Goal: Task Accomplishment & Management: Manage account settings

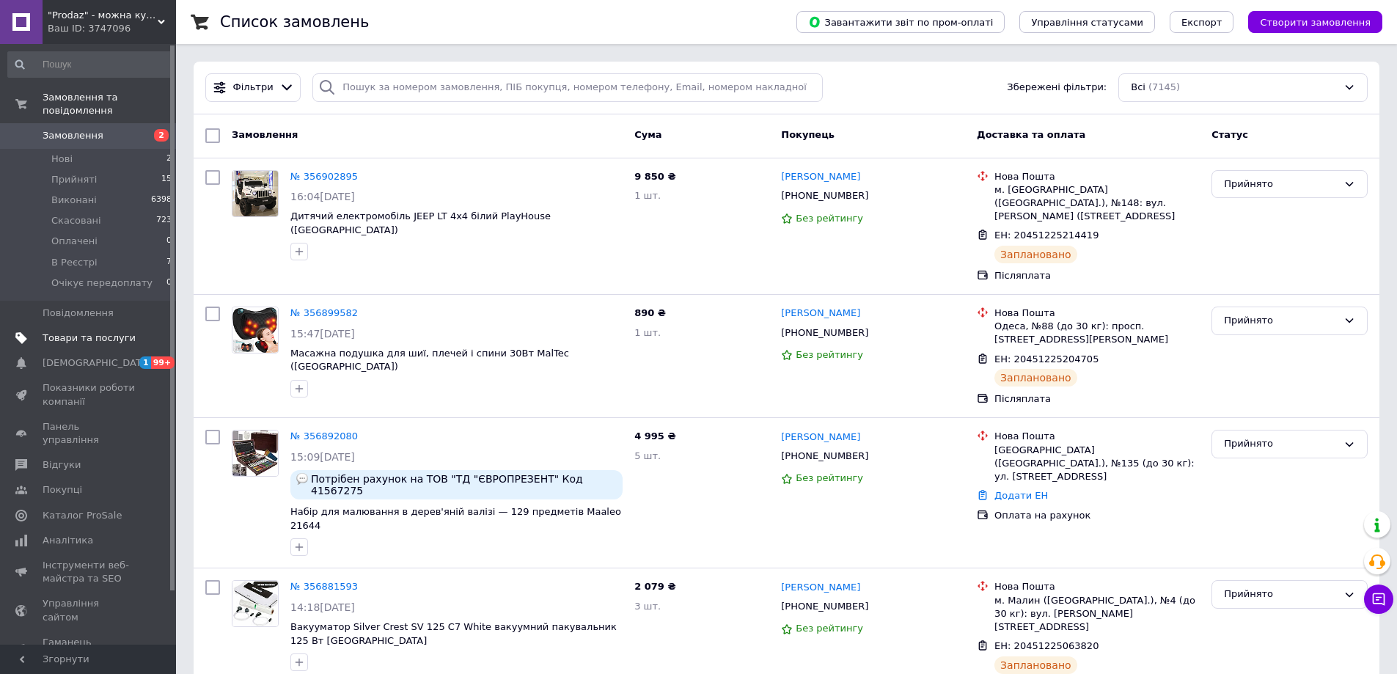
click at [90, 331] on span "Товари та послуги" at bounding box center [89, 337] width 93 height 13
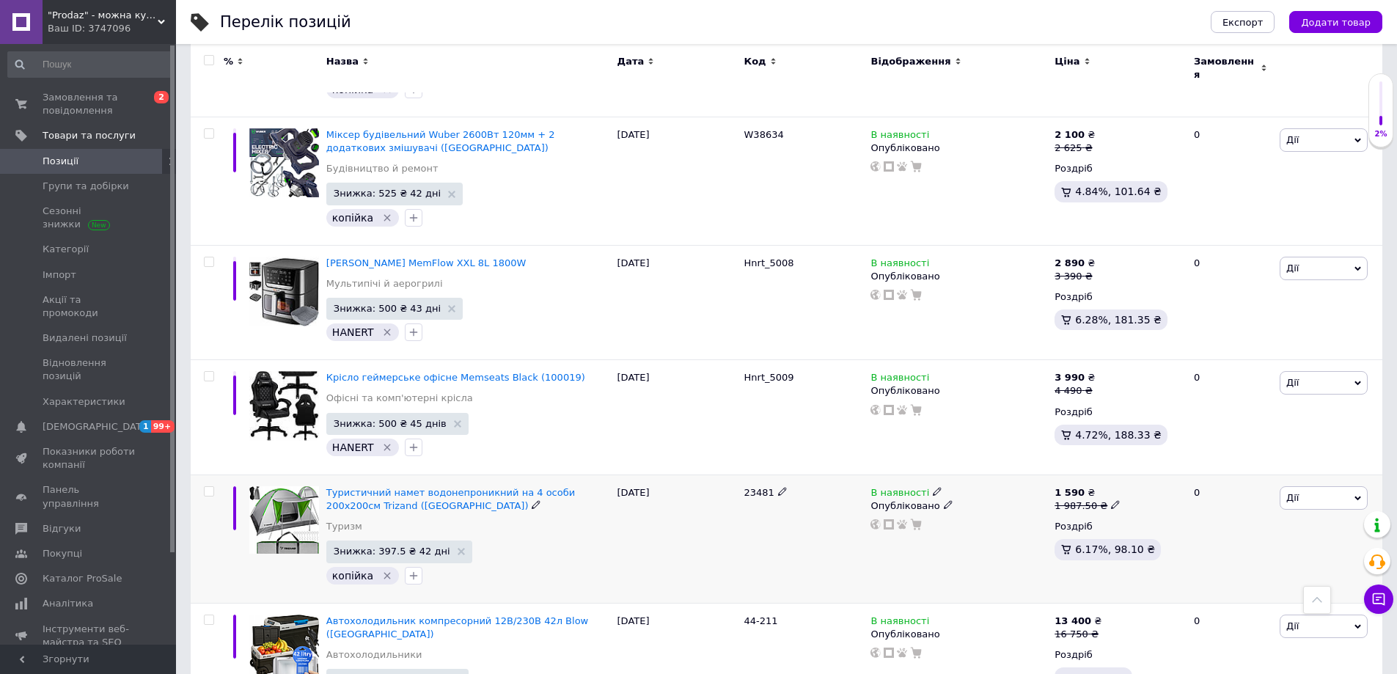
scroll to position [73, 0]
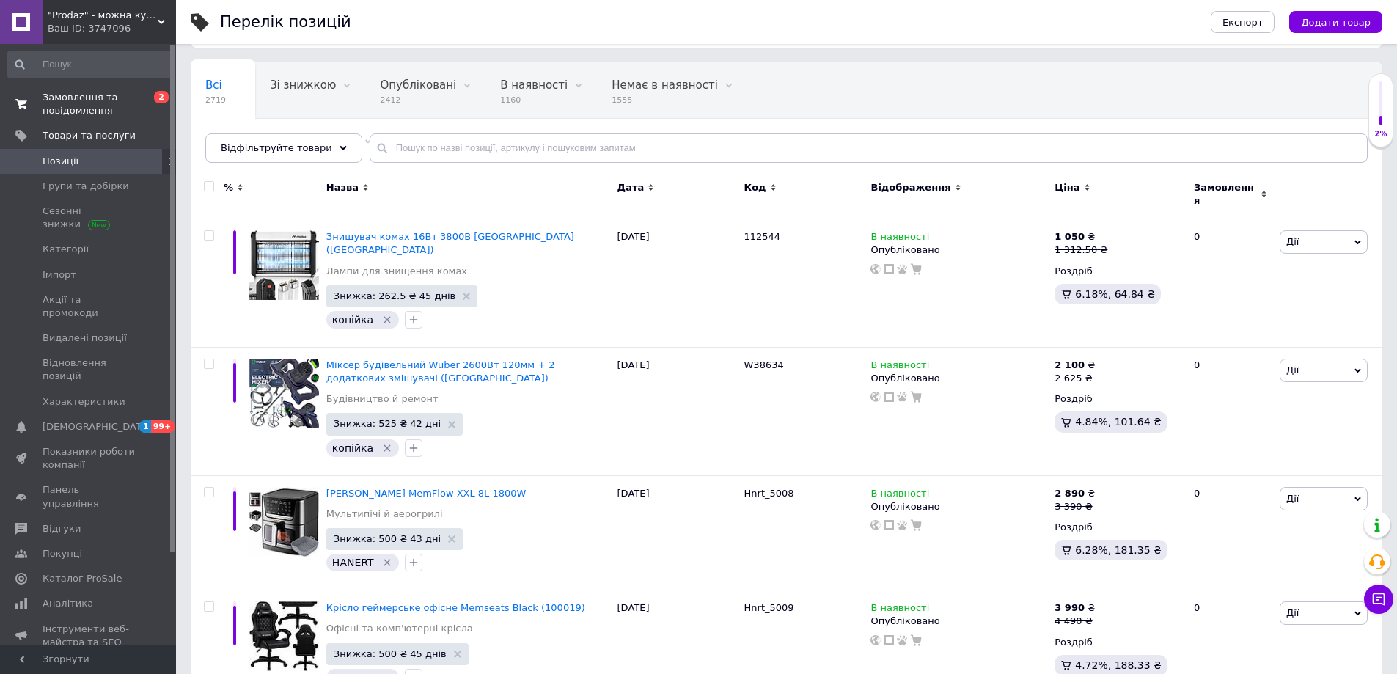
click at [68, 103] on span "Замовлення та повідомлення" at bounding box center [89, 104] width 93 height 26
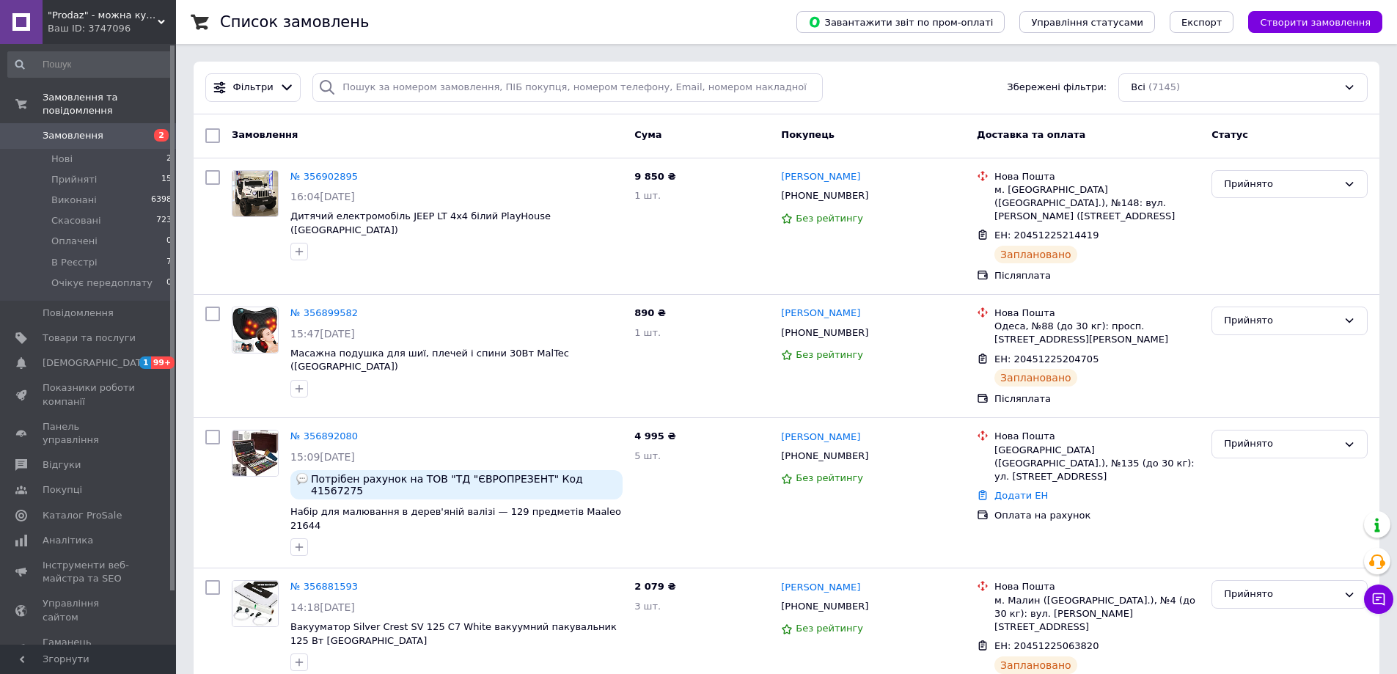
click at [65, 129] on span "Замовлення" at bounding box center [73, 135] width 61 height 13
click at [73, 129] on span "Замовлення" at bounding box center [73, 135] width 61 height 13
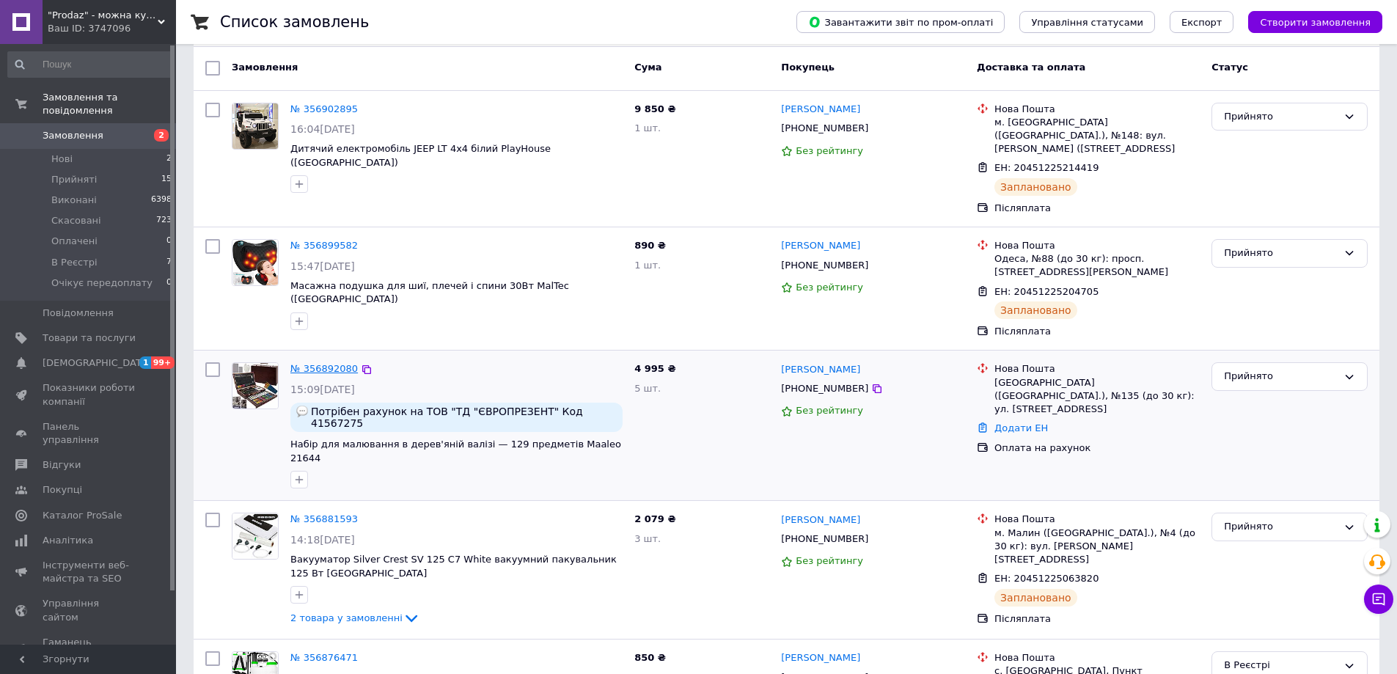
scroll to position [220, 0]
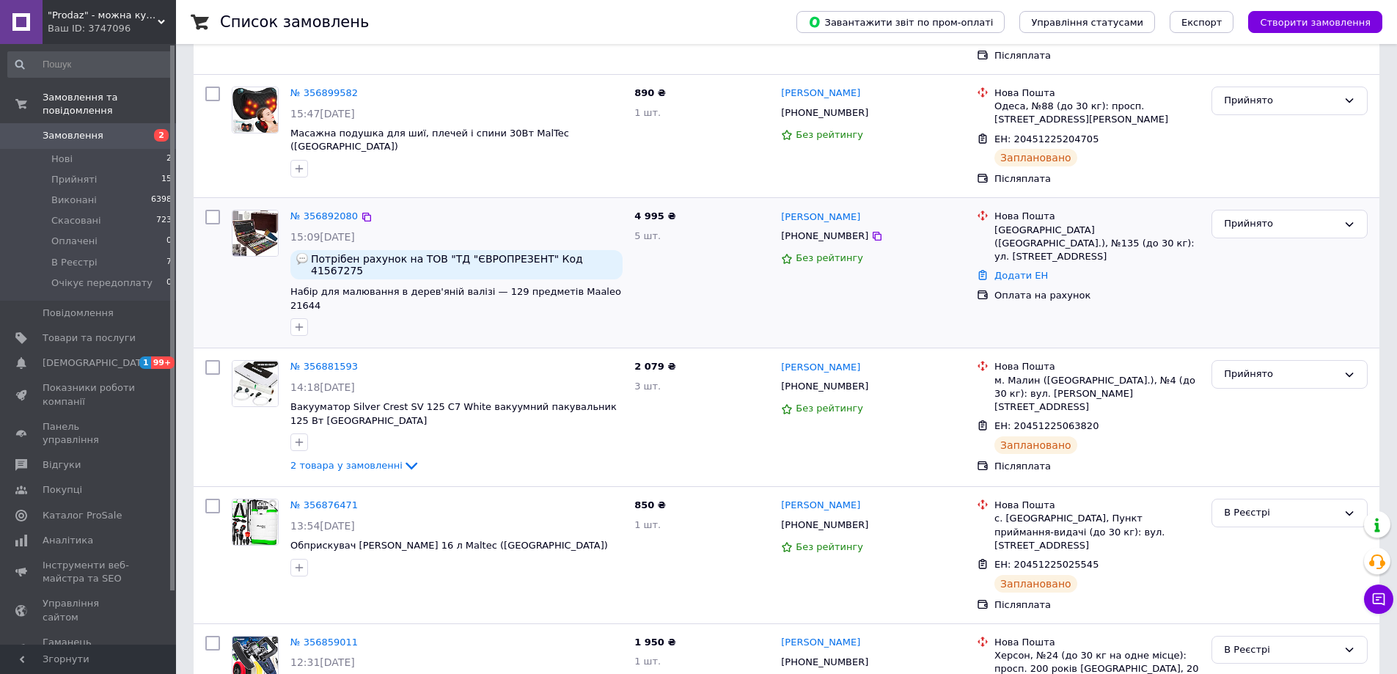
click at [310, 225] on div "№ 356892080 15:09[DATE] Потрібен рахунок на ТОВ "ТД "ЄВРОПРЕЗЕНТ" Код 41567275 …" at bounding box center [457, 273] width 344 height 138
click at [309, 215] on link "№ 356892080" at bounding box center [323, 215] width 67 height 11
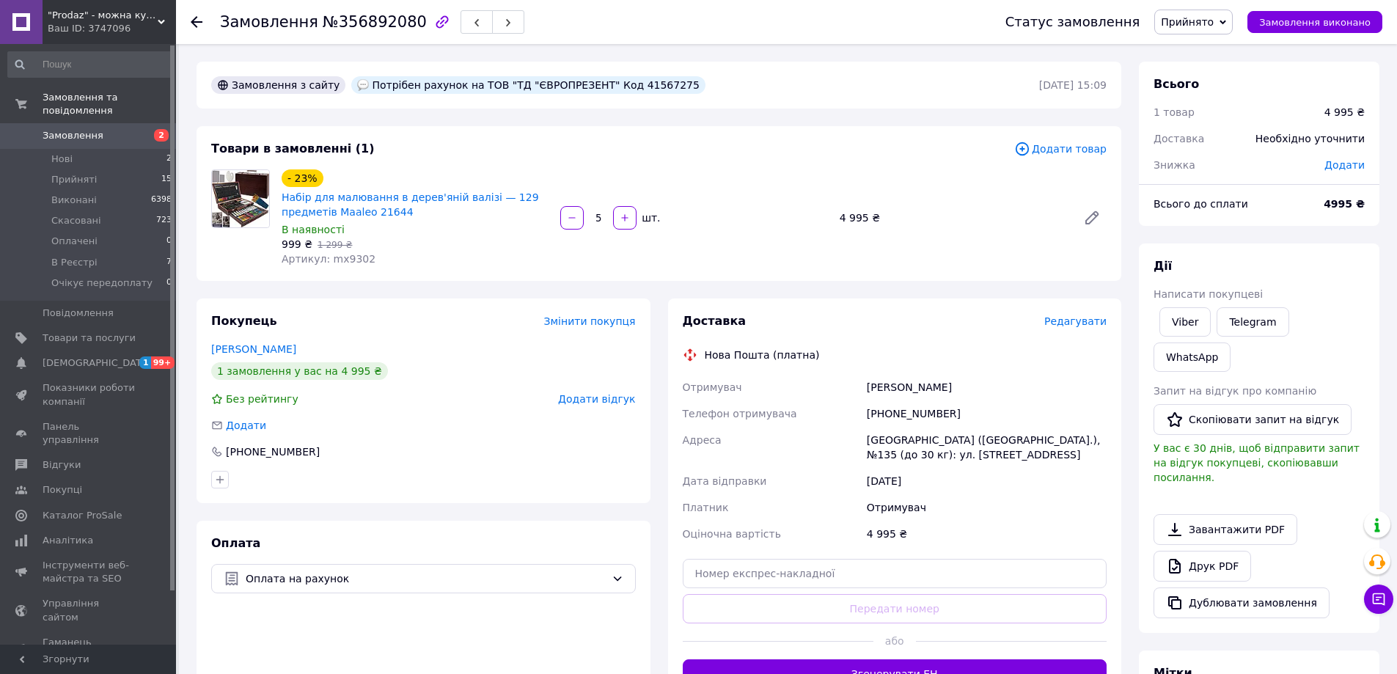
click at [1072, 318] on span "Редагувати" at bounding box center [1075, 321] width 62 height 12
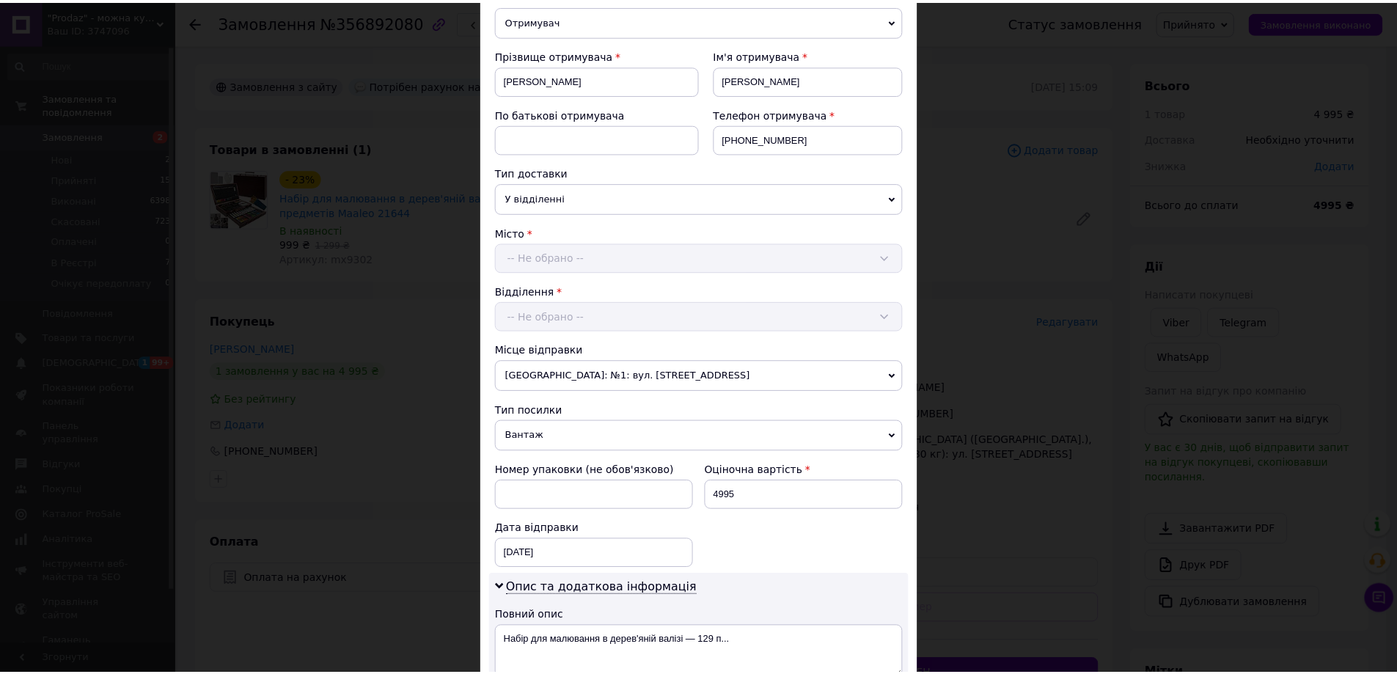
scroll to position [491, 0]
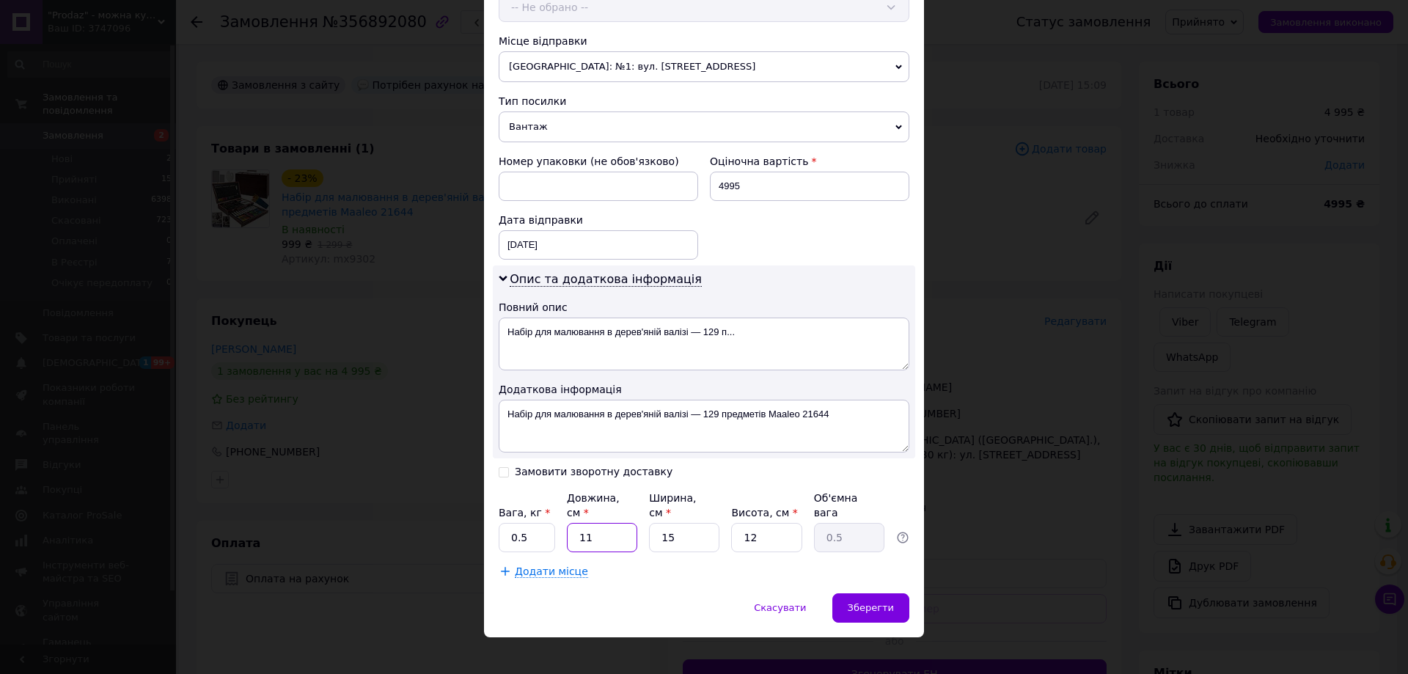
click at [567, 523] on input "11" at bounding box center [602, 537] width 70 height 29
click at [584, 525] on input "11" at bounding box center [602, 537] width 70 height 29
type input "4"
type input "0.18"
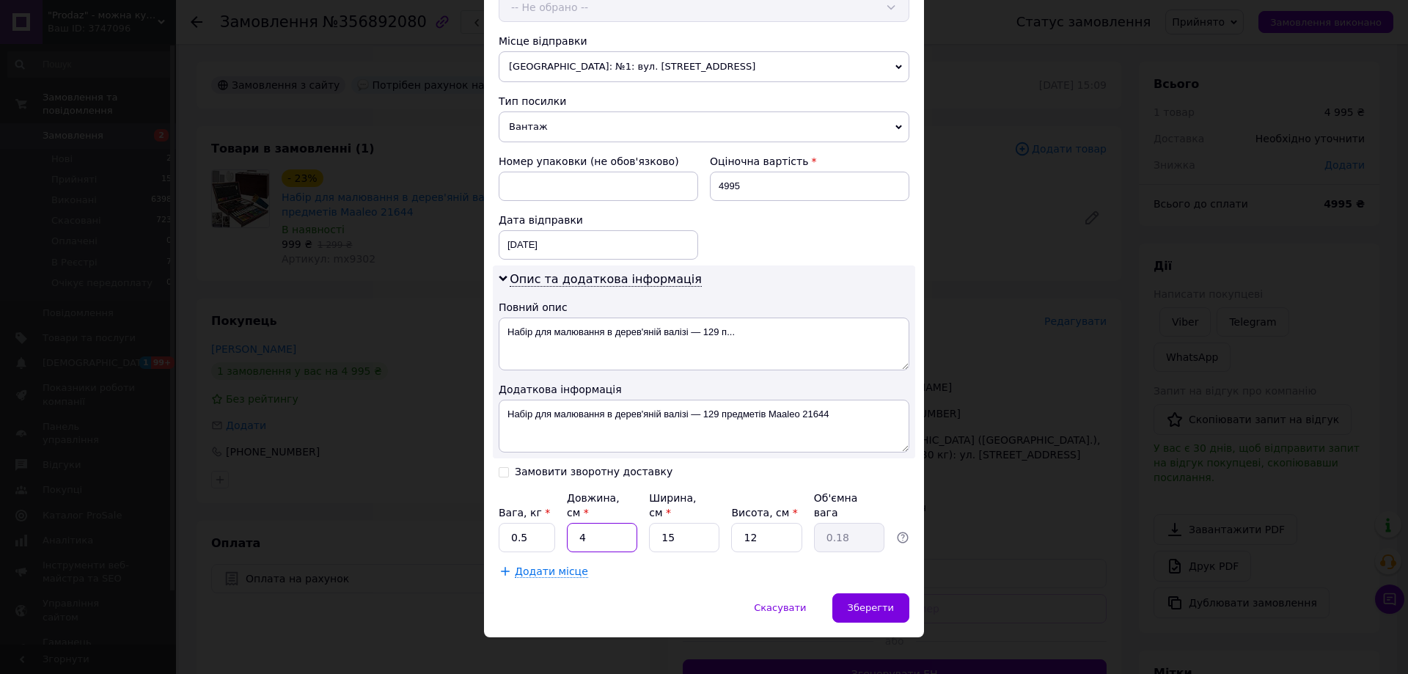
type input "46"
type input "2.07"
type input "46"
click at [669, 523] on input "15" at bounding box center [684, 537] width 70 height 29
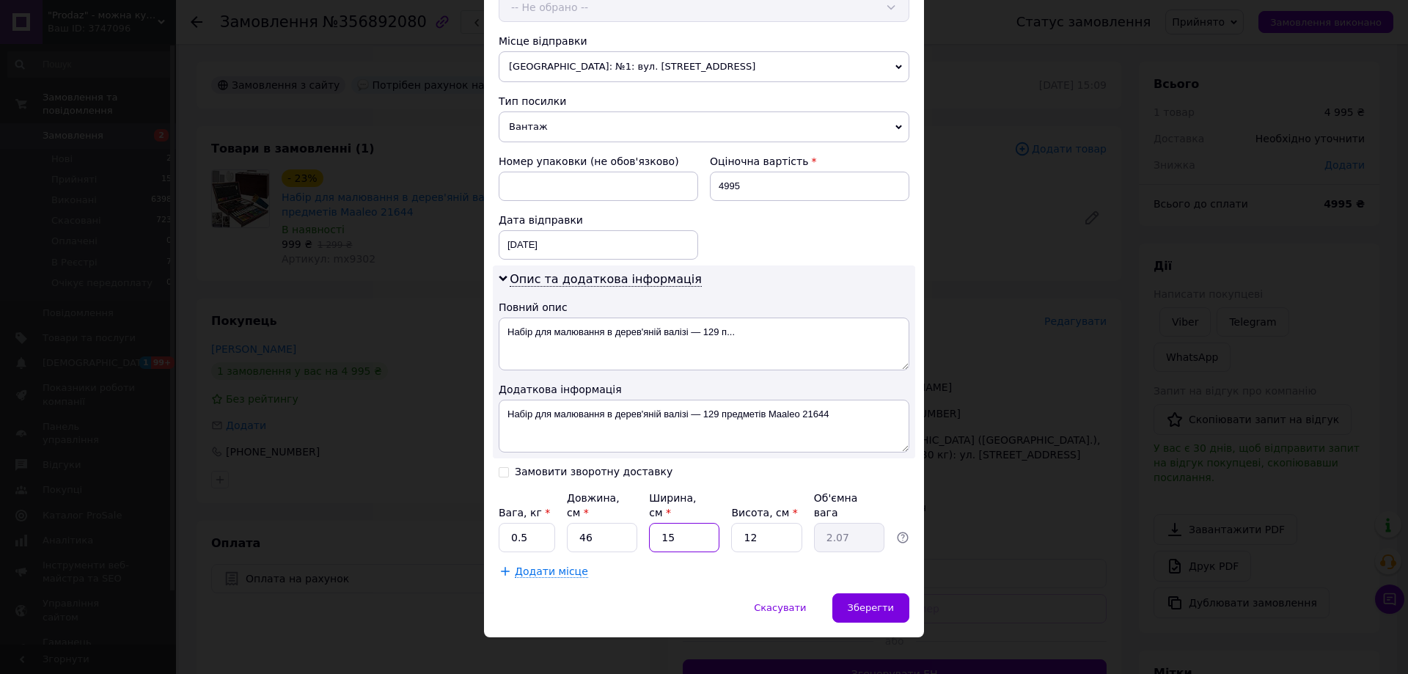
type input "4"
type input "0.55"
type input "42"
type input "5.8"
type input "42"
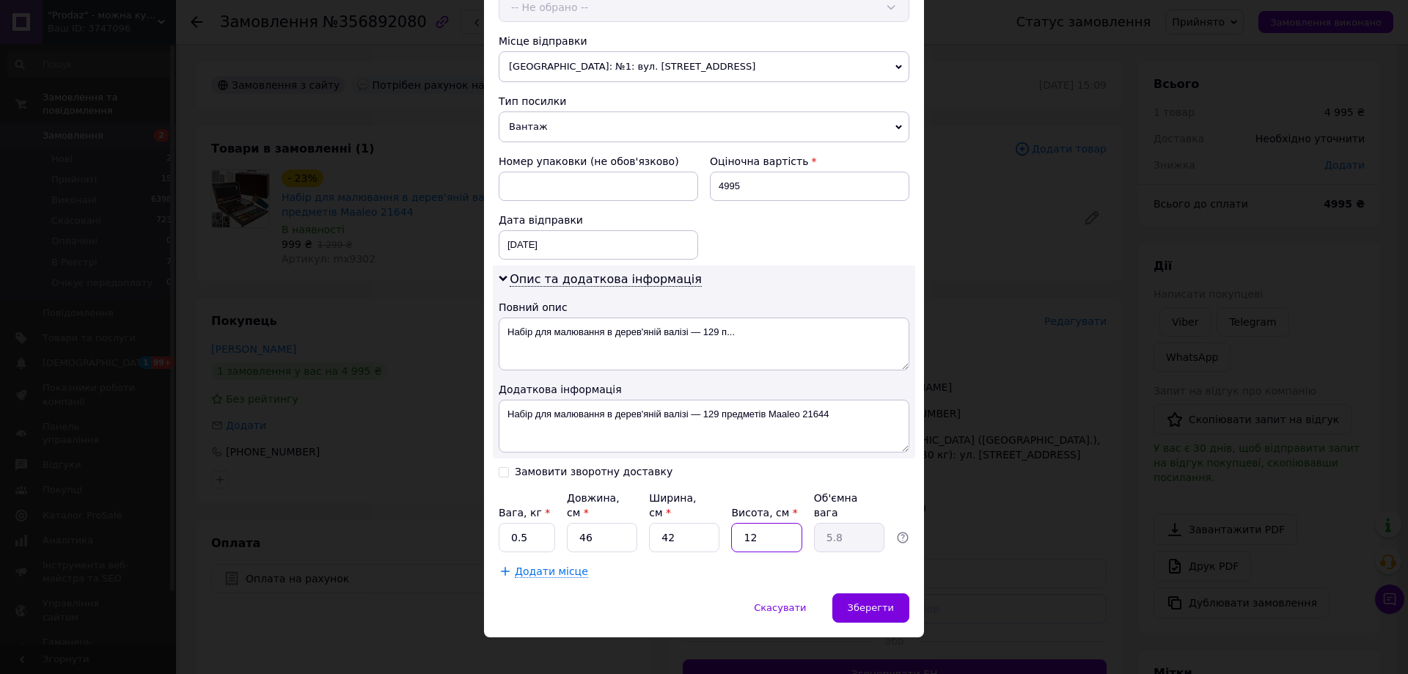
click at [753, 523] on input "12" at bounding box center [766, 537] width 70 height 29
type input "2"
type input "0.97"
type input "20"
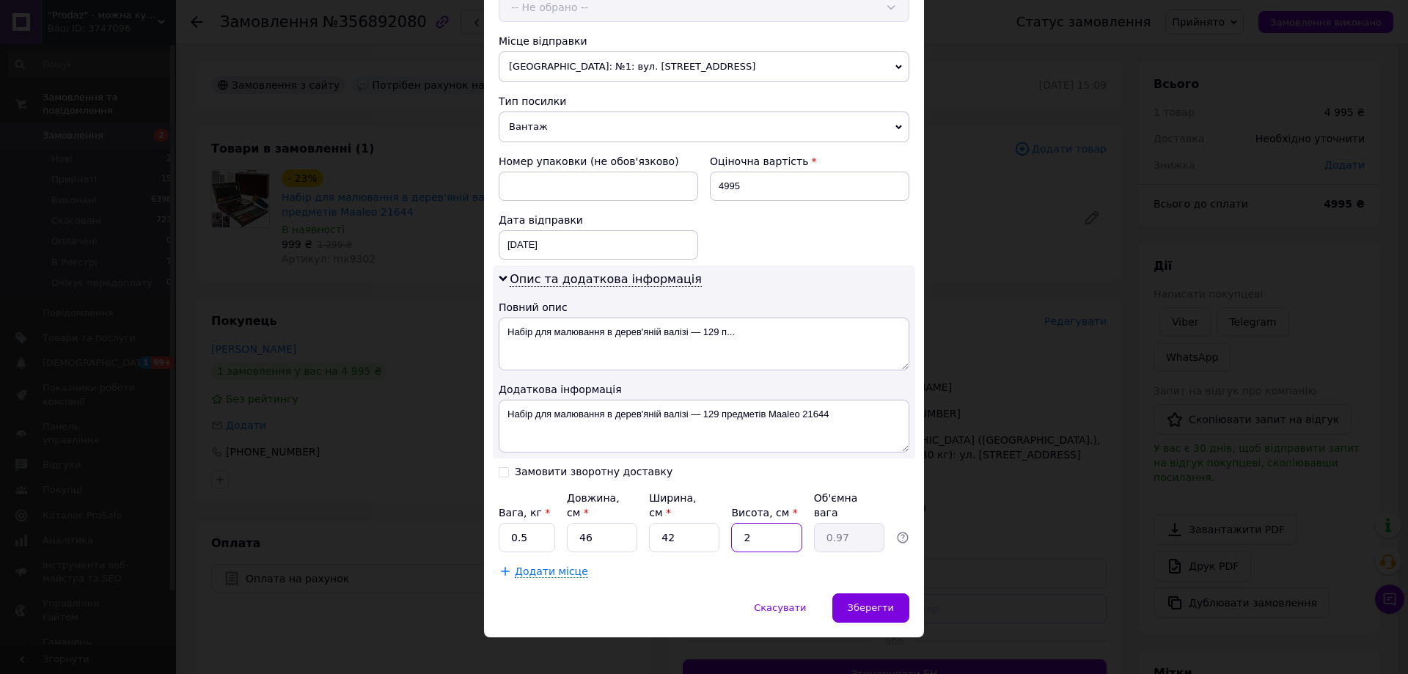
type input "9.66"
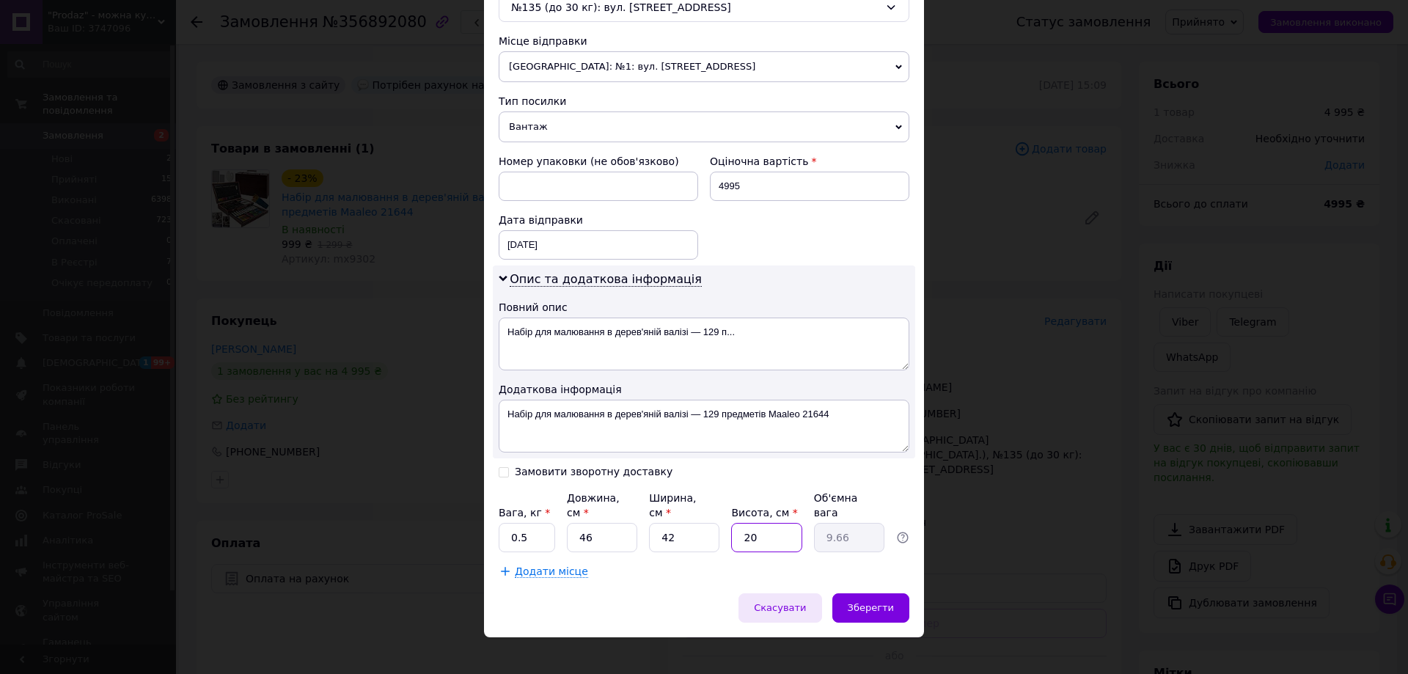
type input "20"
click at [790, 602] on span "Скасувати" at bounding box center [780, 607] width 52 height 11
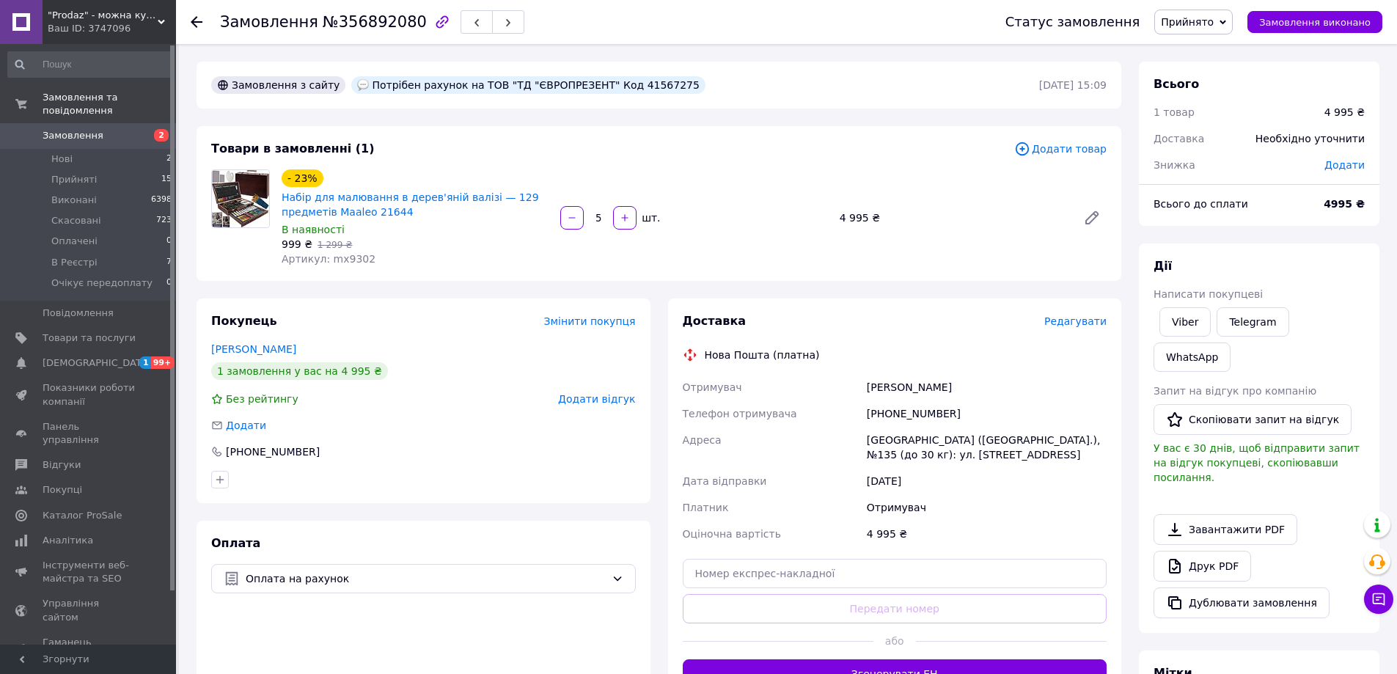
click at [87, 129] on span "Замовлення" at bounding box center [73, 135] width 61 height 13
